Goal: Transaction & Acquisition: Purchase product/service

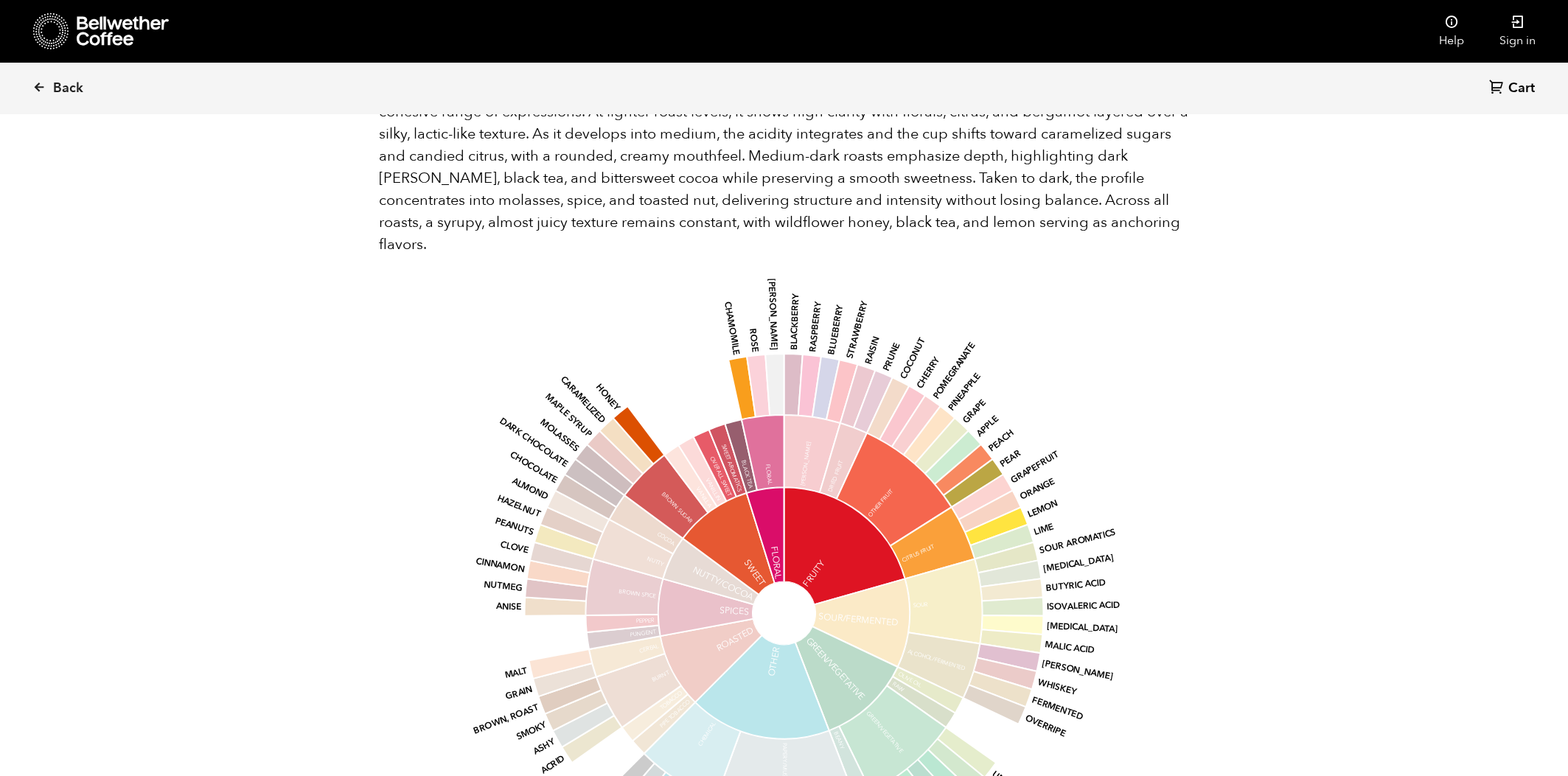
scroll to position [641, 785]
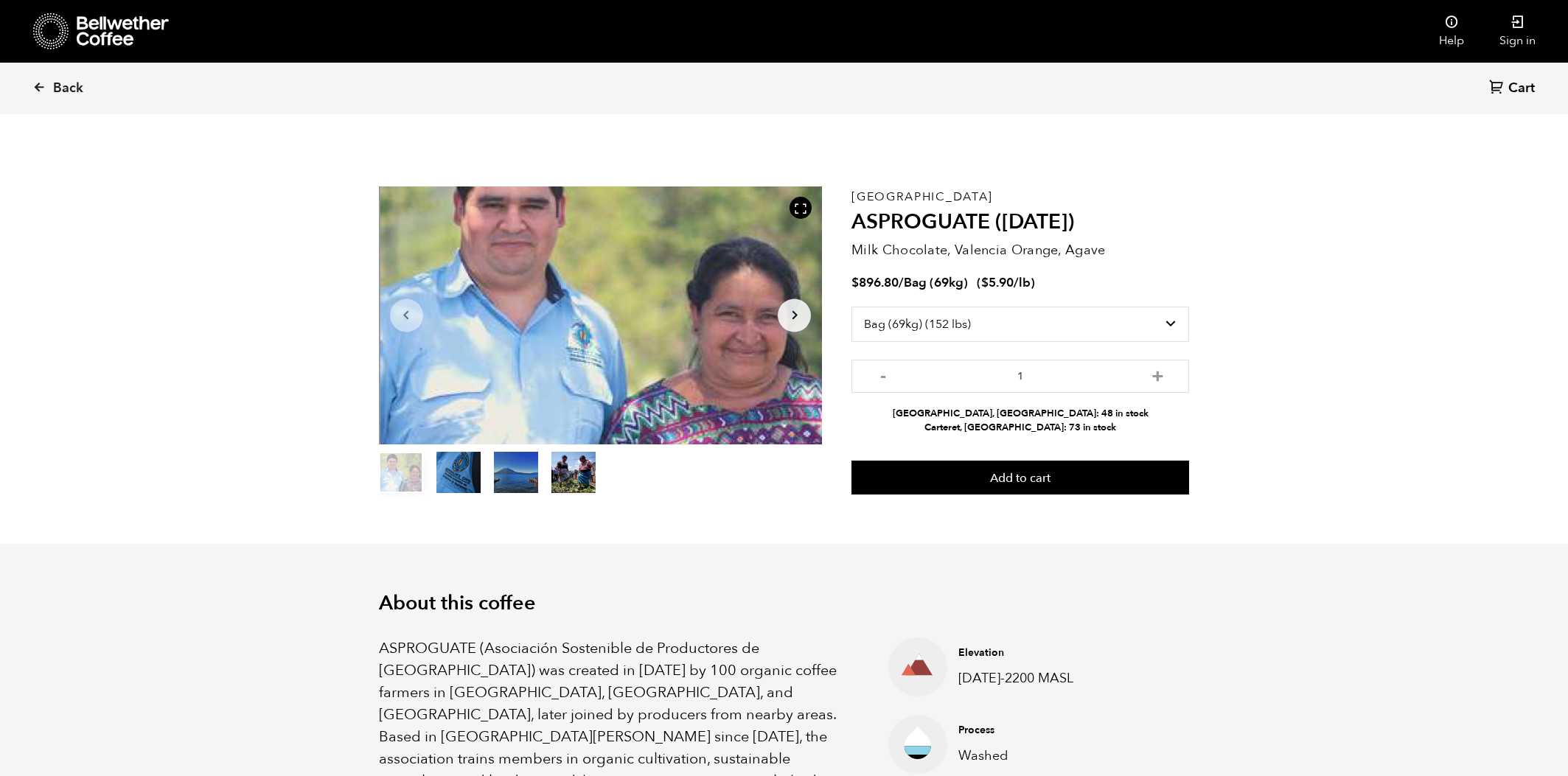
select select "bag-2"
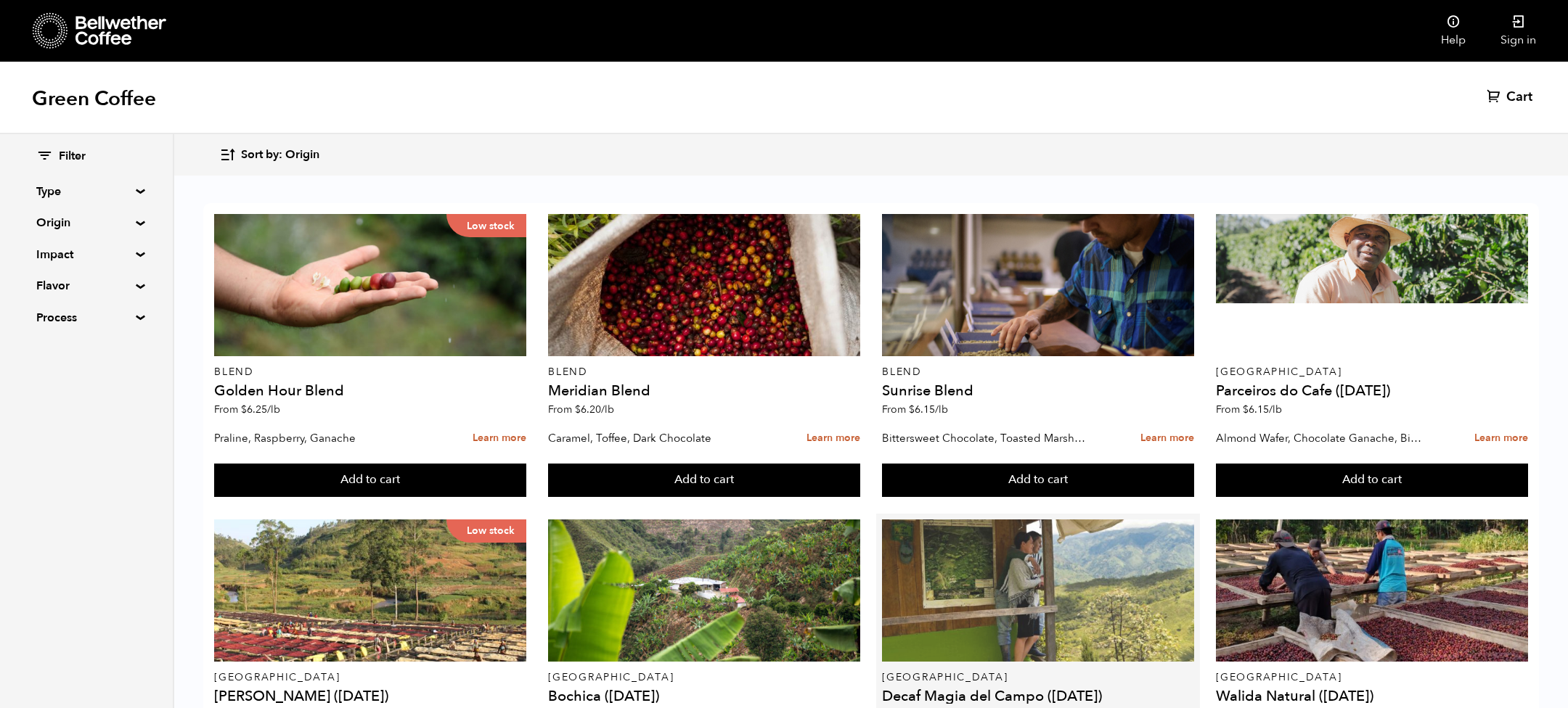
scroll to position [282, 0]
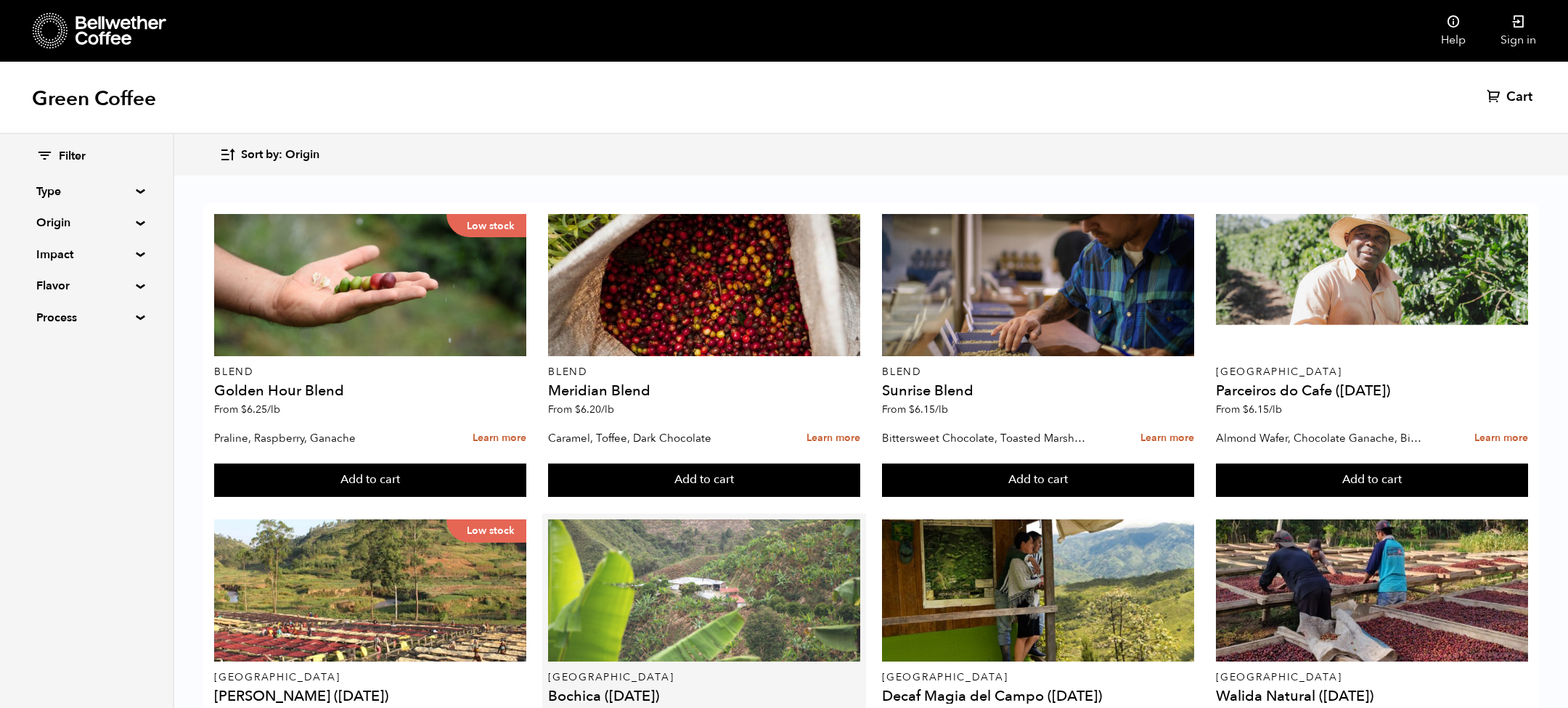
click at [752, 520] on div at bounding box center [703, 591] width 312 height 143
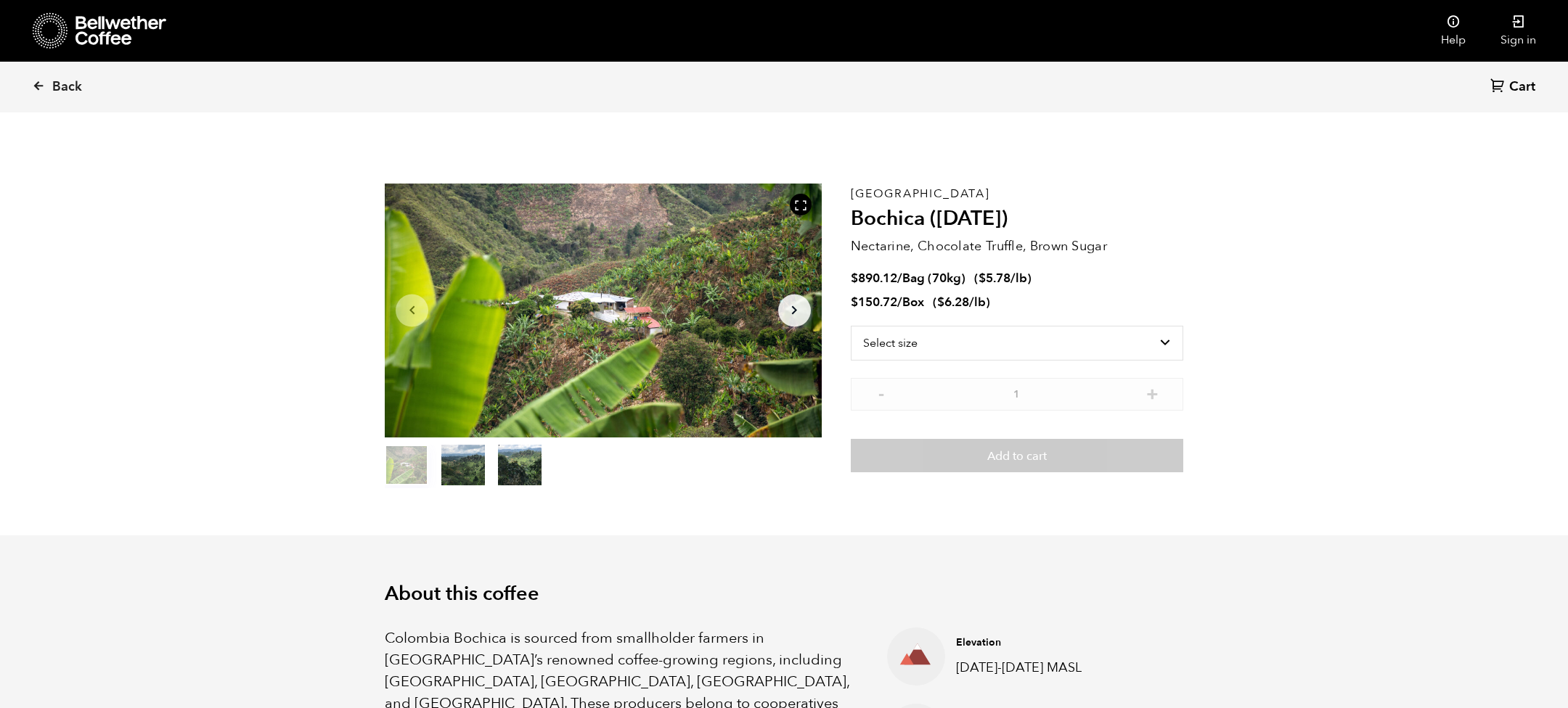
scroll to position [631, 773]
click at [932, 343] on select "Select size Bag (70kg) (154 lbs) Box (24 lbs)" at bounding box center [1017, 343] width 333 height 35
select select "bag"
click at [851, 326] on select "Select size Bag (70kg) (154 lbs) Box (24 lbs)" at bounding box center [1017, 343] width 333 height 35
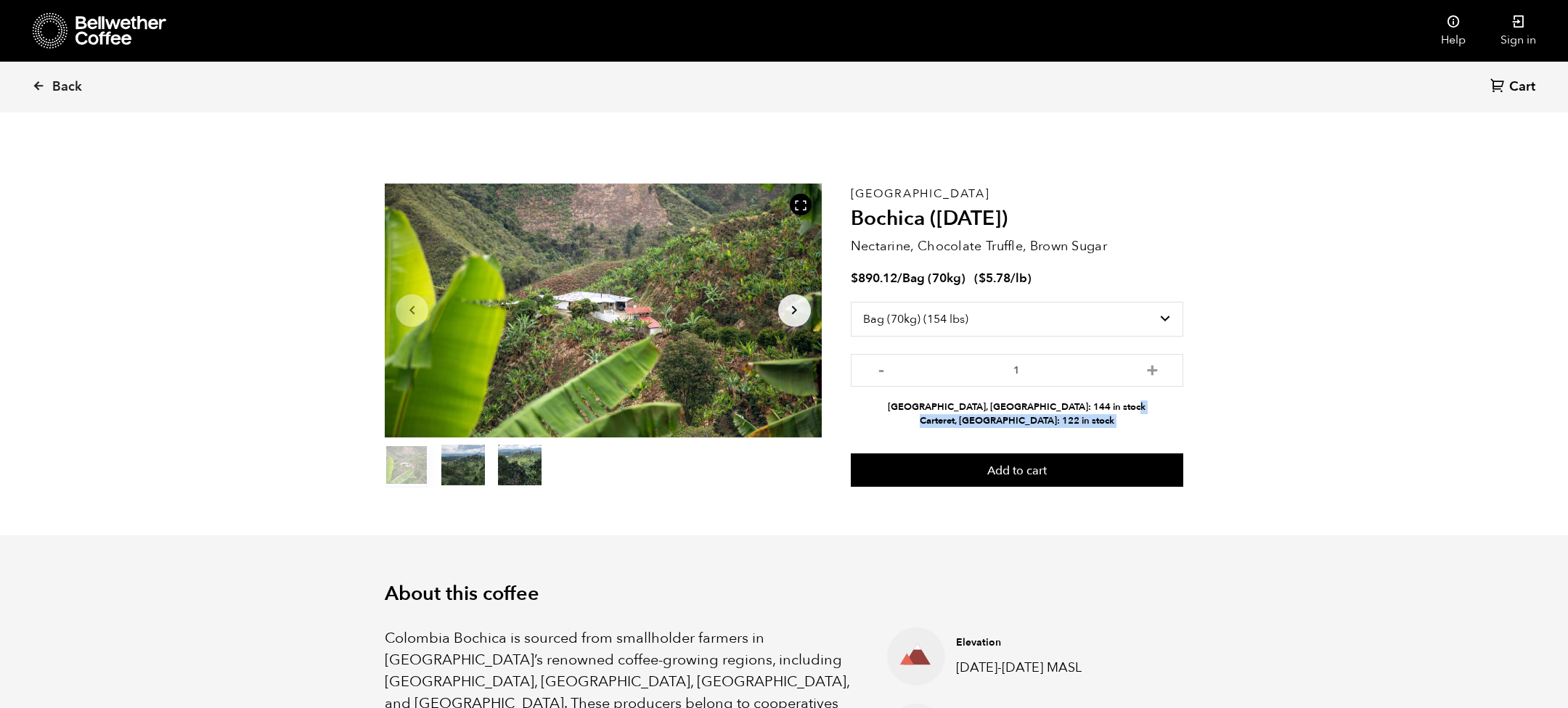
drag, startPoint x: 930, startPoint y: 408, endPoint x: 1103, endPoint y: 428, distance: 174.2
click at [1103, 428] on div "Colombia Bochica (JUN 25) Nectarine, Chocolate Truffle, Brown Sugar $ 890.12 / …" at bounding box center [1017, 336] width 333 height 305
click at [1023, 413] on li "Alameda, CA: 144 in stock" at bounding box center [1017, 408] width 333 height 14
click at [75, 97] on link "Back" at bounding box center [77, 87] width 90 height 49
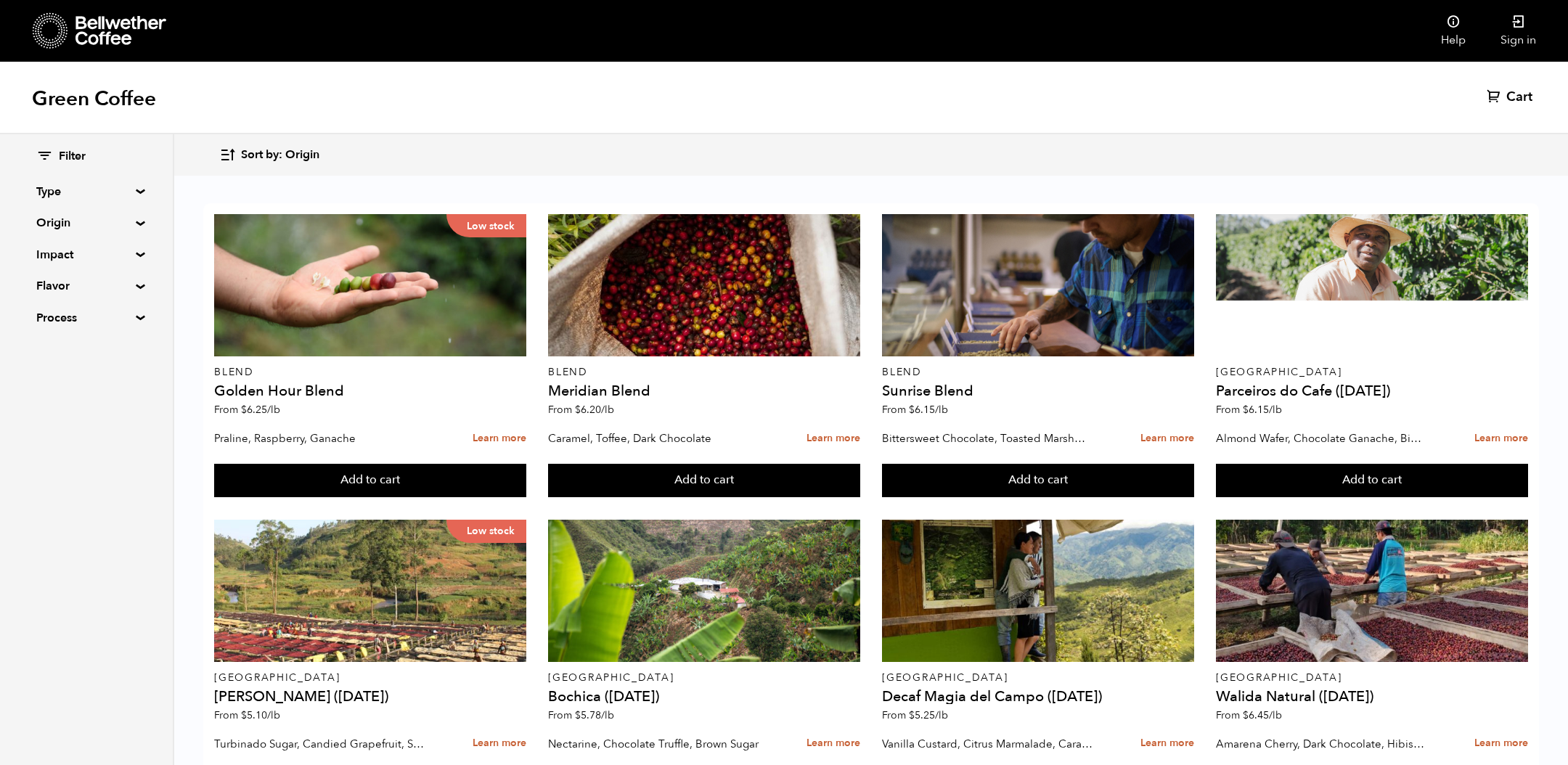
scroll to position [464, 0]
